Goal: Complete application form

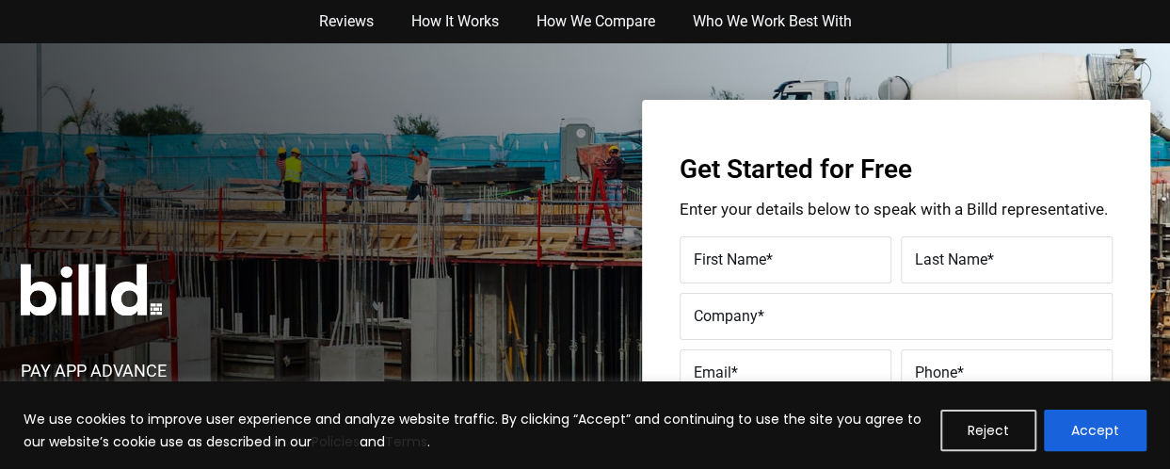
click at [810, 258] on label "First Name *" at bounding box center [786, 260] width 184 height 27
click at [810, 258] on input "First Name *" at bounding box center [786, 259] width 212 height 47
click at [810, 258] on label "First Name *" at bounding box center [783, 245] width 188 height 27
click at [810, 258] on input "First Name *" at bounding box center [786, 259] width 212 height 47
type input "[PERSON_NAME]"
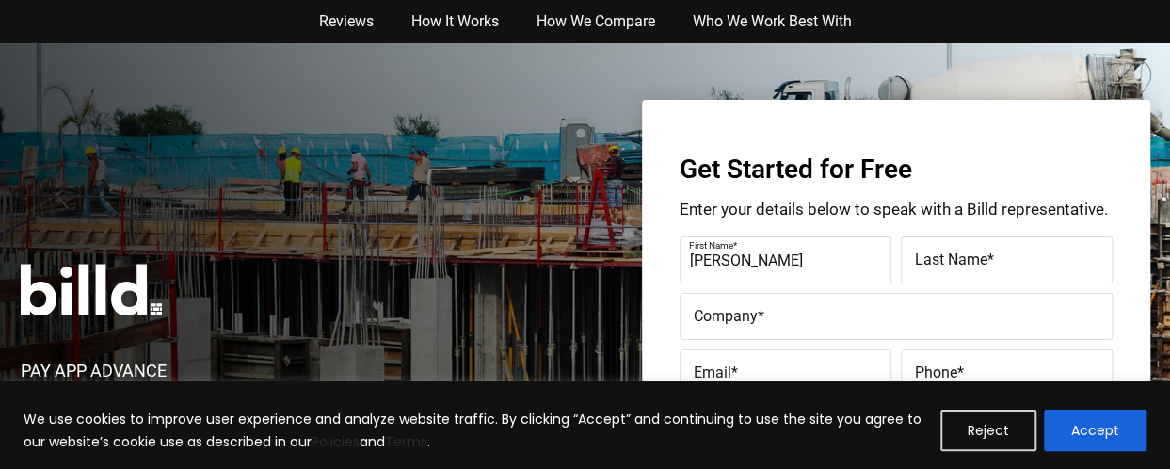
type input "[PERSON_NAME]"
type input "552912971"
type input "[EMAIL_ADDRESS][DOMAIN_NAME]"
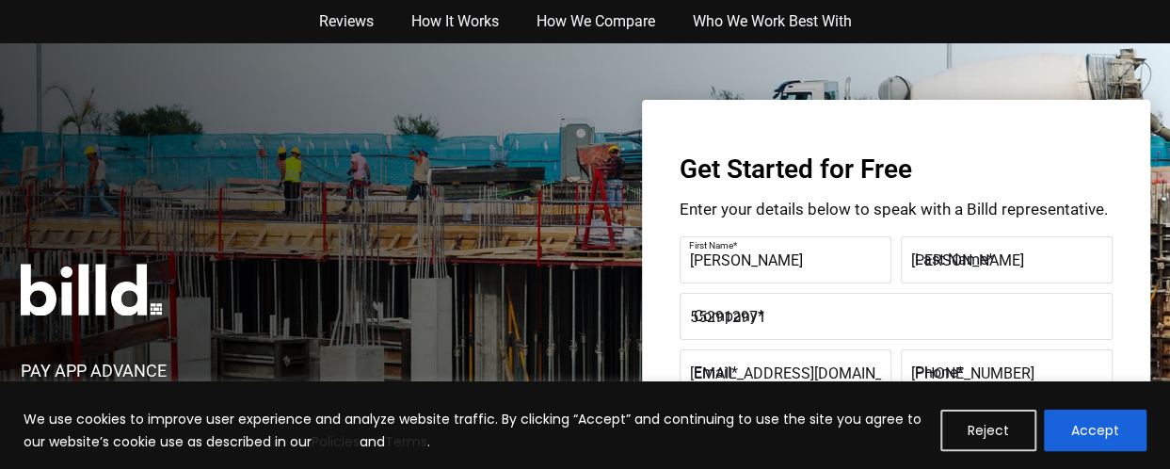
type input "[PHONE_NUMBER]"
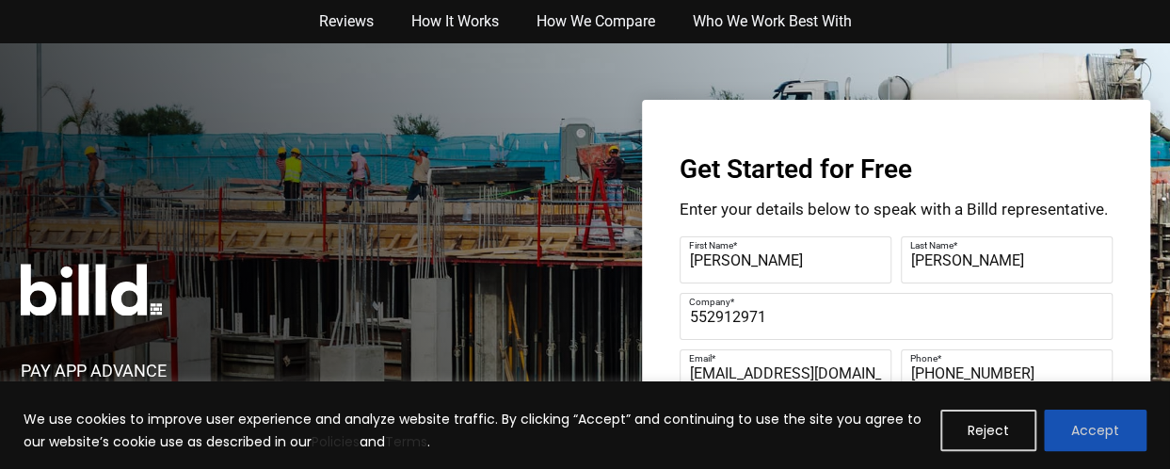
click at [1128, 443] on button "Accept" at bounding box center [1095, 429] width 103 height 41
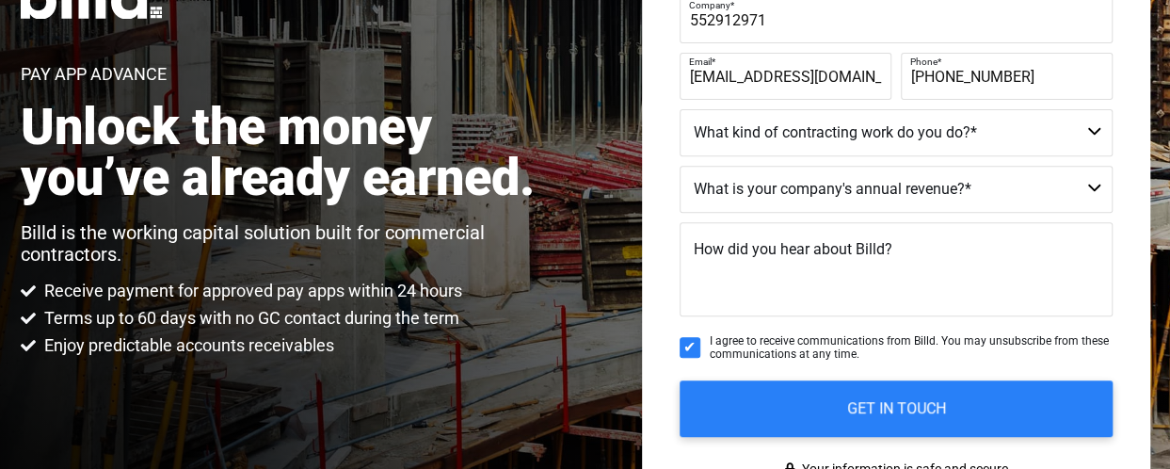
scroll to position [301, 0]
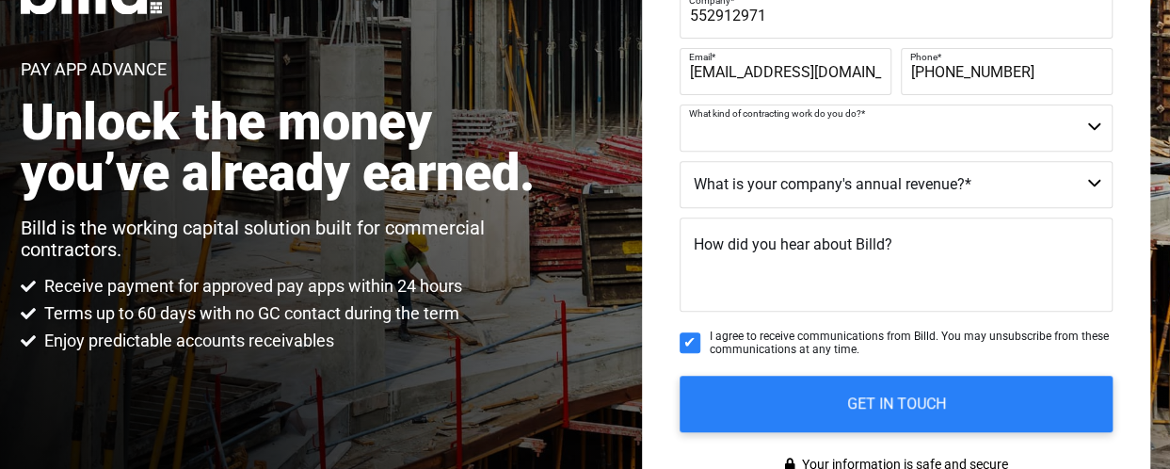
click at [1048, 127] on select "Commercial Commercial and Residential Residential Not a Contractor" at bounding box center [896, 127] width 433 height 47
select select "Not a Contractor"
click at [680, 104] on select "Commercial Commercial and Residential Residential Not a Contractor" at bounding box center [896, 127] width 433 height 47
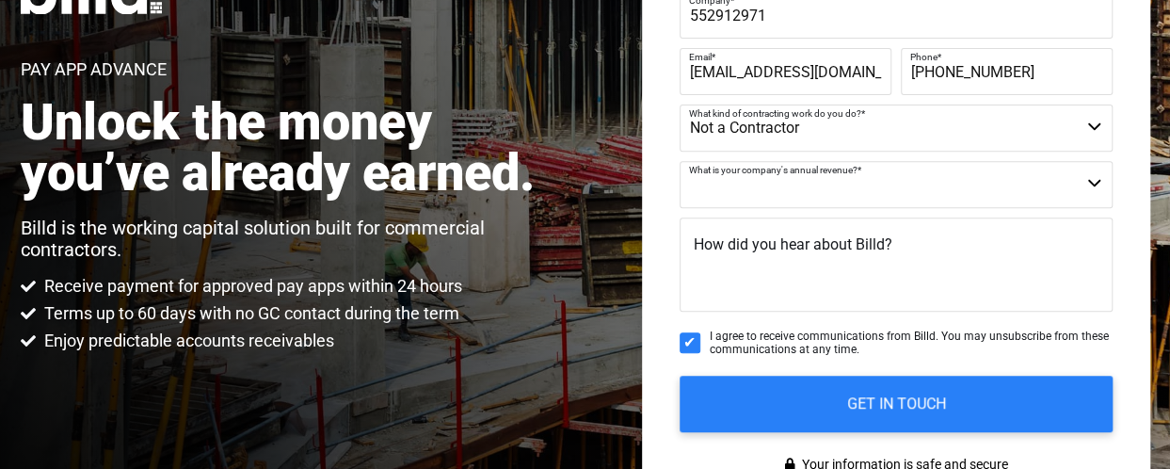
click at [817, 195] on select "$40M + $25M - $40M $8M - $25M $4M - $8M $2M - $4M $1M - $2M Less than $1M" at bounding box center [896, 184] width 433 height 47
click at [680, 161] on select "$40M + $25M - $40M $8M - $25M $4M - $8M $2M - $4M $1M - $2M Less than $1M" at bounding box center [896, 184] width 433 height 47
click at [1087, 178] on select "$40M + $25M - $40M $8M - $25M $4M - $8M $2M - $4M $1M - $2M Less than $1M" at bounding box center [896, 184] width 433 height 47
select select "Less than $1M"
click at [680, 161] on select "$40M + $25M - $40M $8M - $25M $4M - $8M $2M - $4M $1M - $2M Less than $1M" at bounding box center [896, 184] width 433 height 47
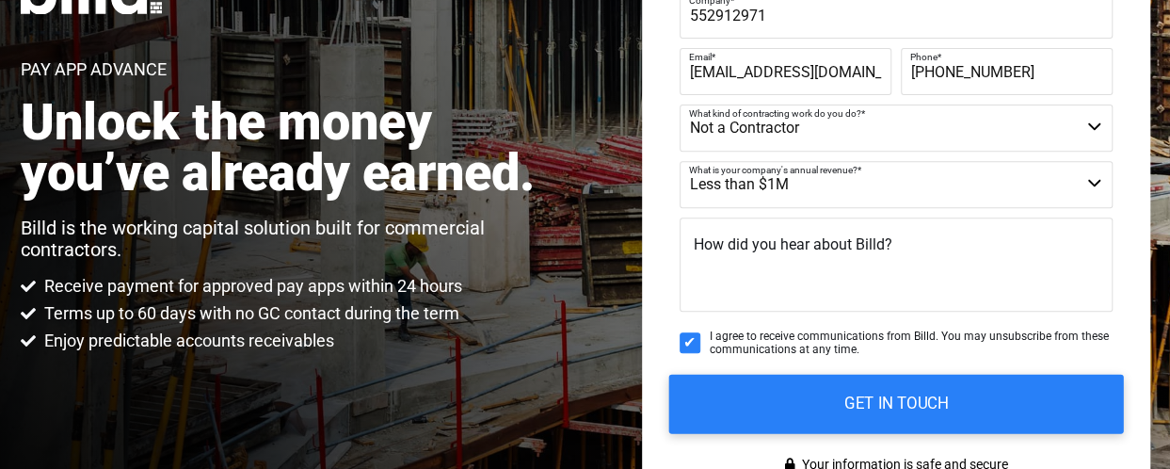
click at [863, 407] on input "GET IN TOUCH" at bounding box center [895, 403] width 455 height 59
